Goal: Task Accomplishment & Management: Manage account settings

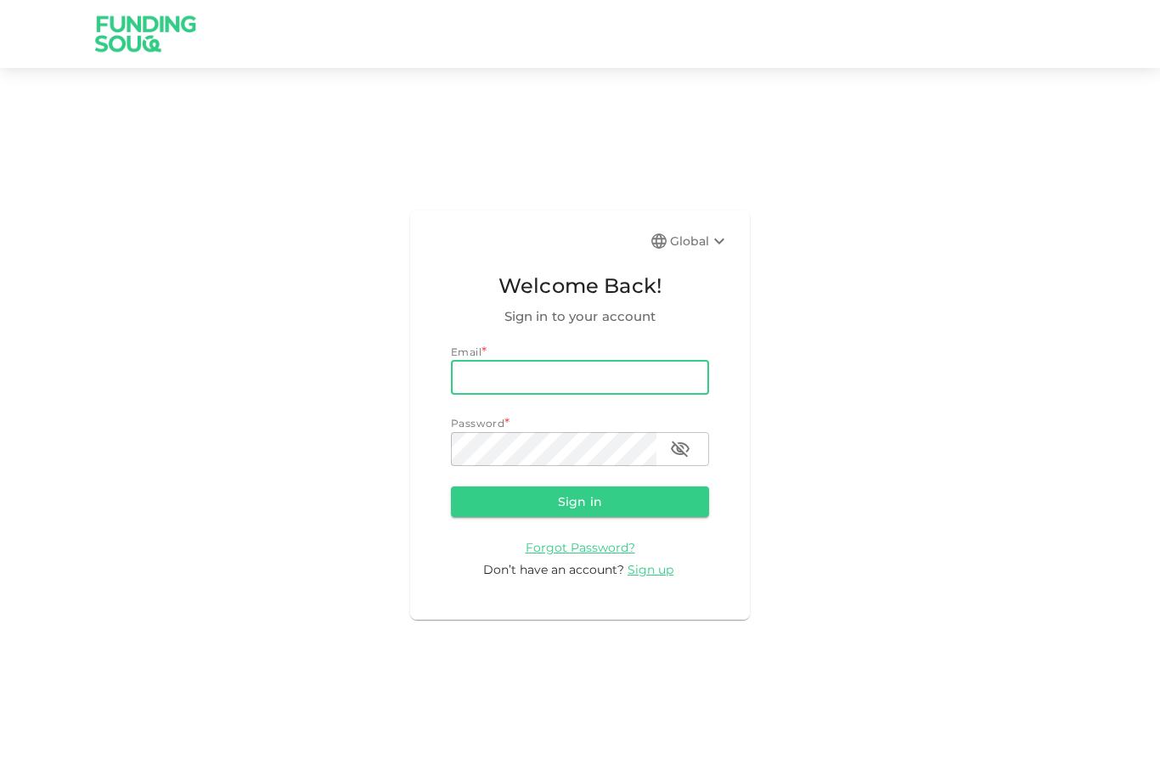
click at [580, 395] on input "email" at bounding box center [580, 378] width 258 height 34
type input "[PERSON_NAME][EMAIL_ADDRESS][PERSON_NAME][DOMAIN_NAME]"
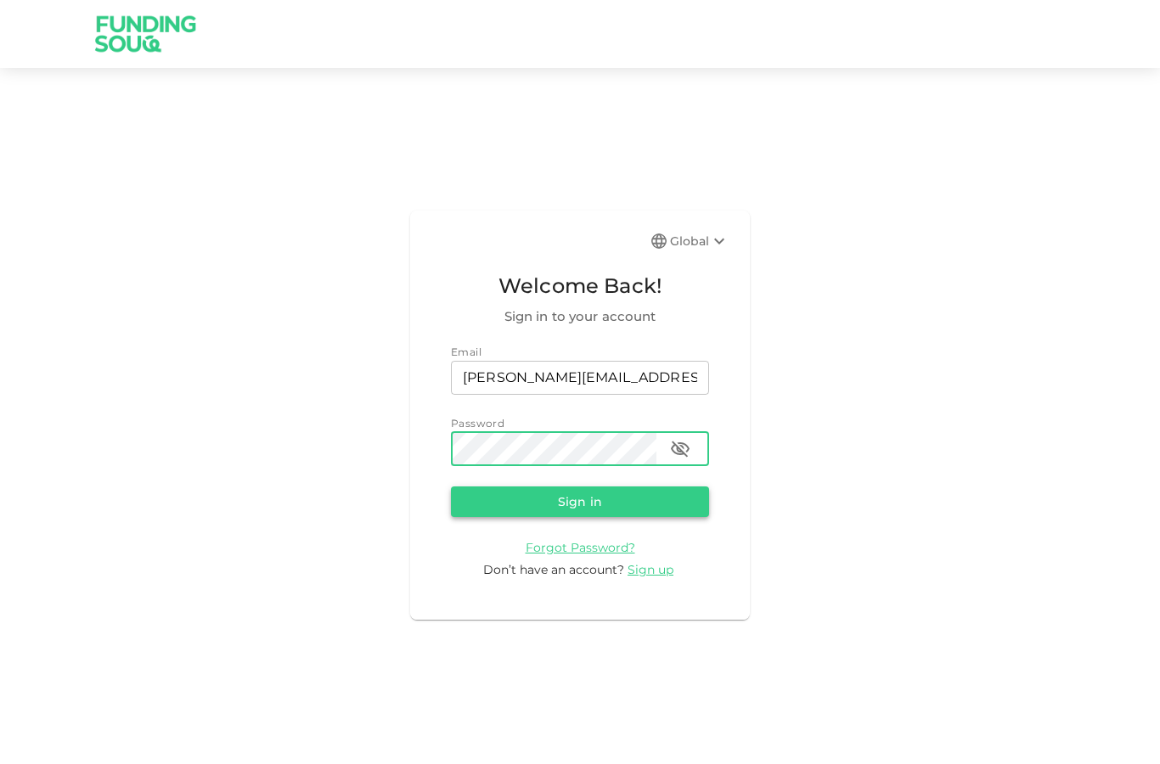
click at [572, 517] on button "Sign in" at bounding box center [580, 501] width 258 height 31
click at [564, 517] on button "Sign in" at bounding box center [580, 501] width 258 height 31
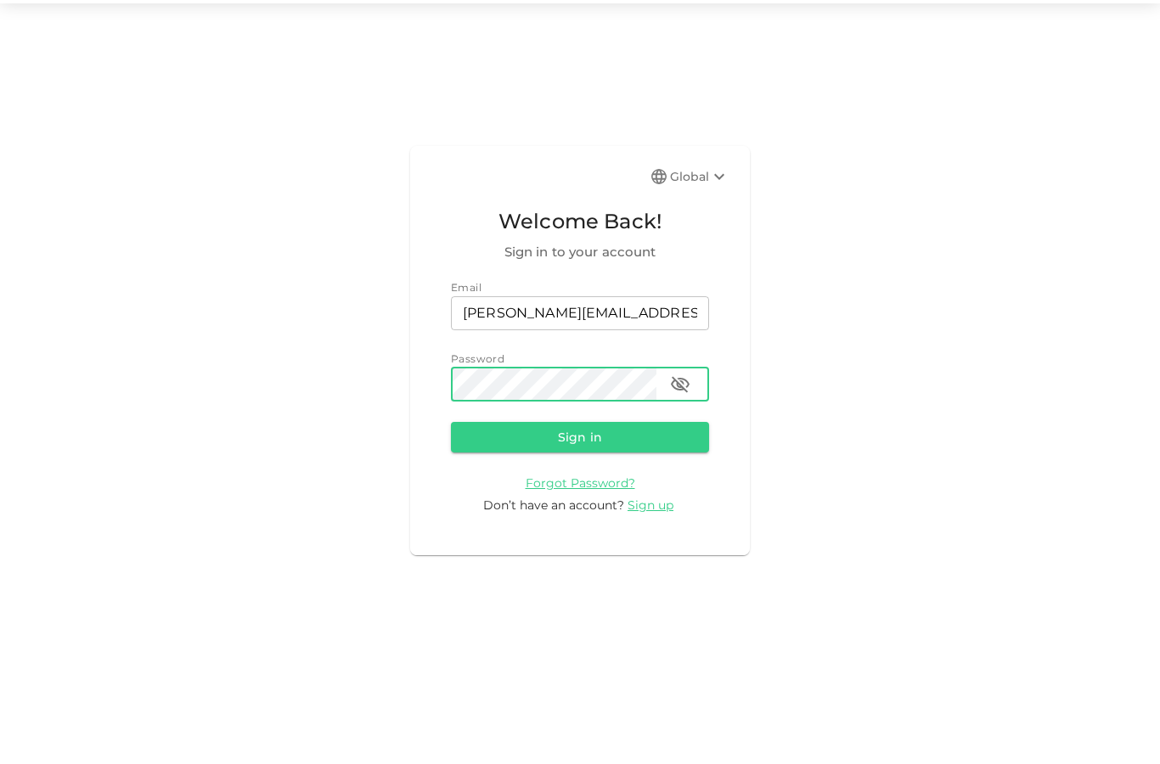
click at [682, 439] on icon "button" at bounding box center [680, 449] width 20 height 20
click at [604, 486] on button "Sign in" at bounding box center [580, 501] width 258 height 31
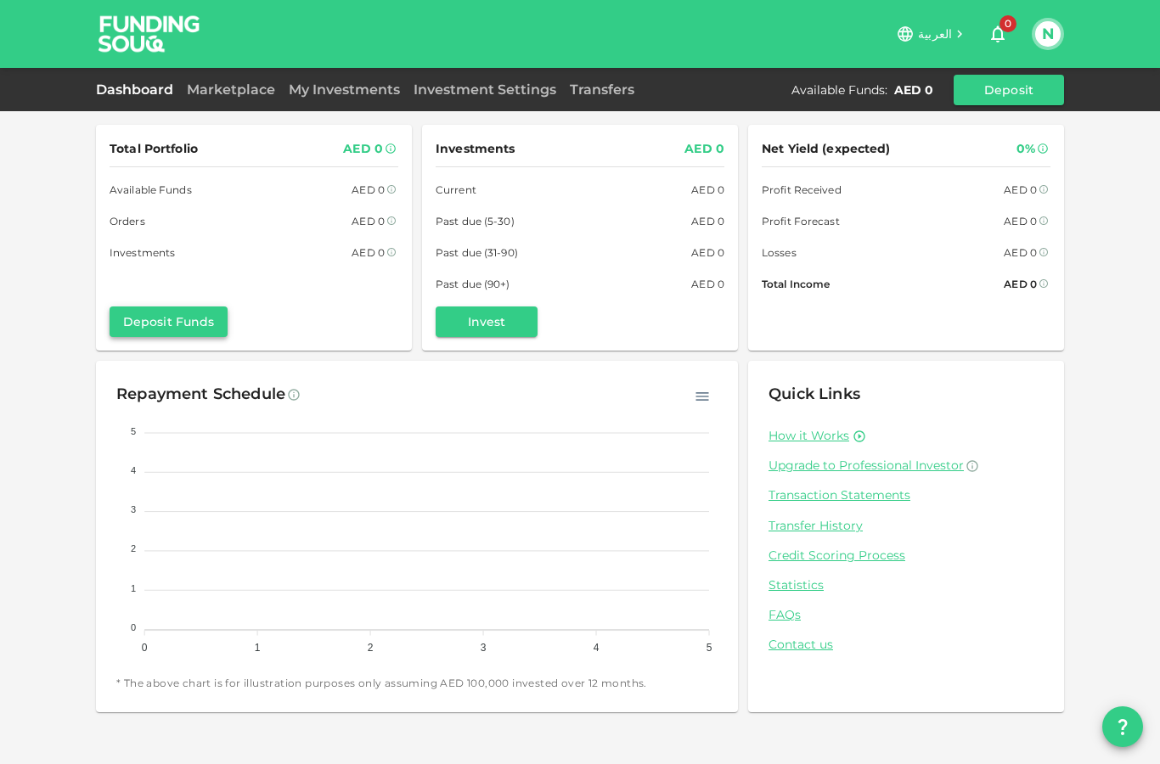
click at [193, 324] on button "Deposit Funds" at bounding box center [169, 321] width 118 height 31
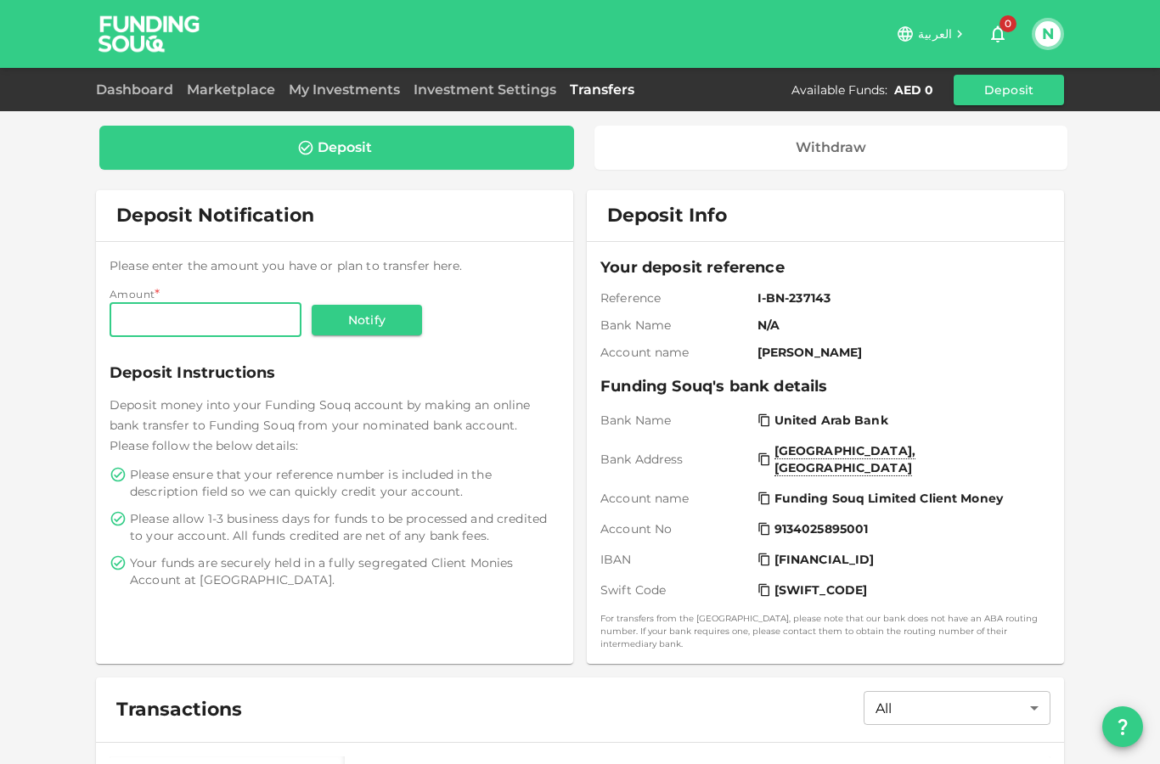
click at [206, 318] on input "Amount" at bounding box center [206, 320] width 192 height 34
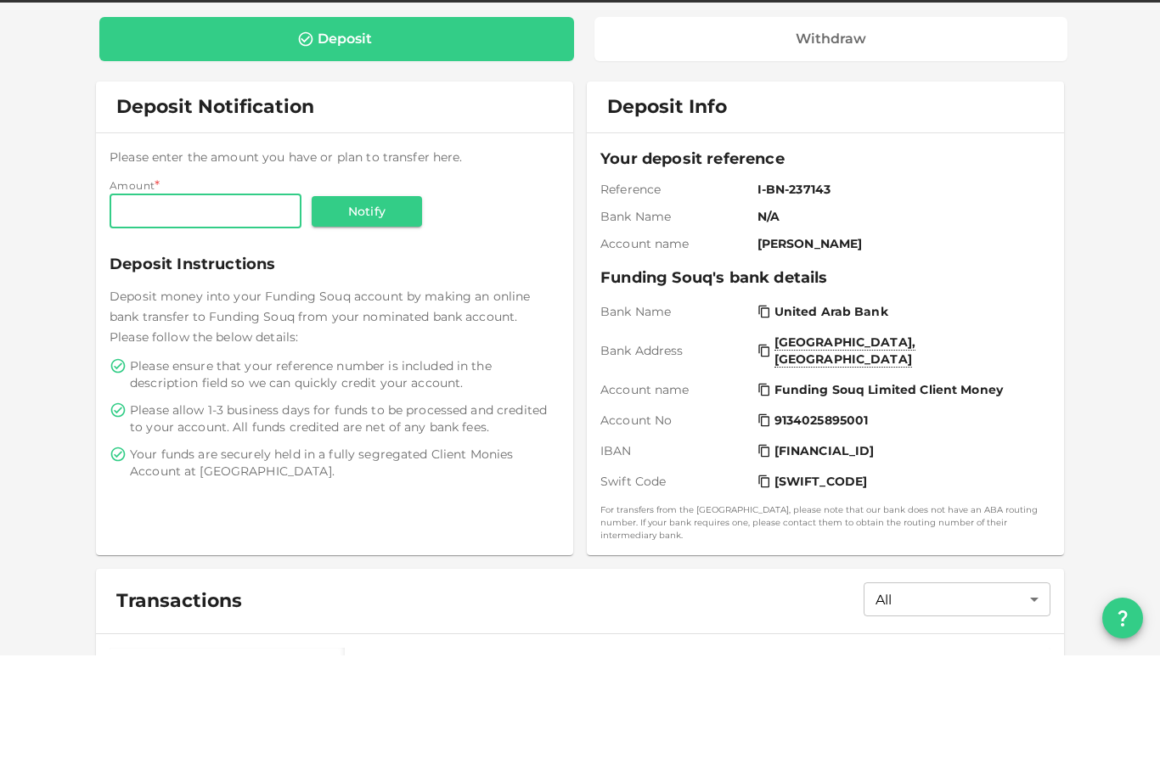
click at [134, 303] on input "Amount" at bounding box center [206, 320] width 192 height 34
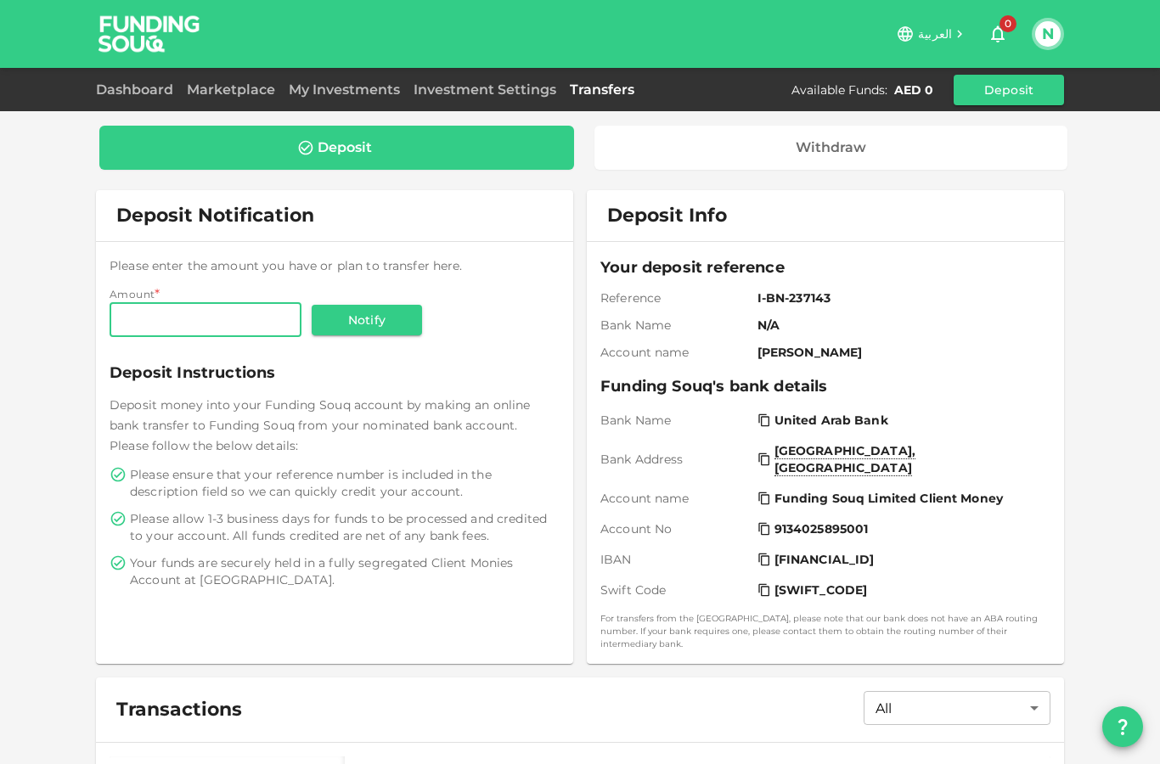
click at [161, 303] on input "Amount" at bounding box center [206, 320] width 192 height 34
type input "59,750.46"
click at [369, 305] on button "Notify" at bounding box center [367, 320] width 110 height 31
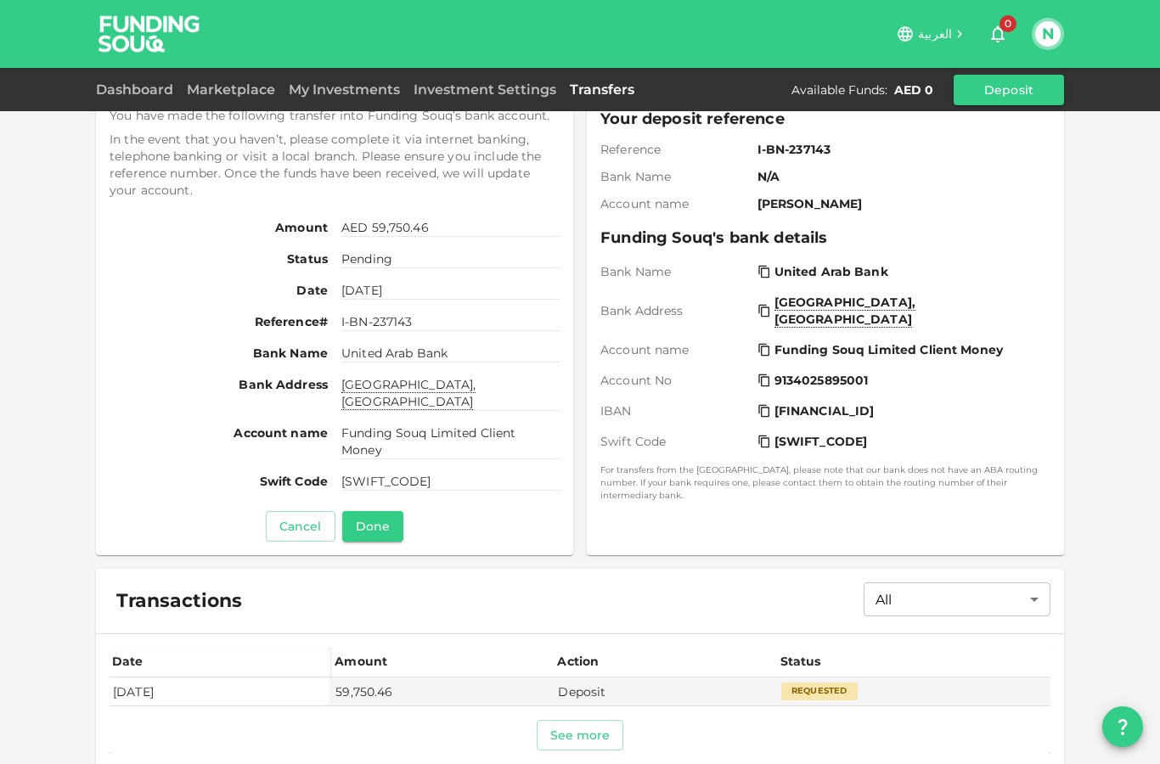
scroll to position [148, 0]
